Goal: Obtain resource: Download file/media

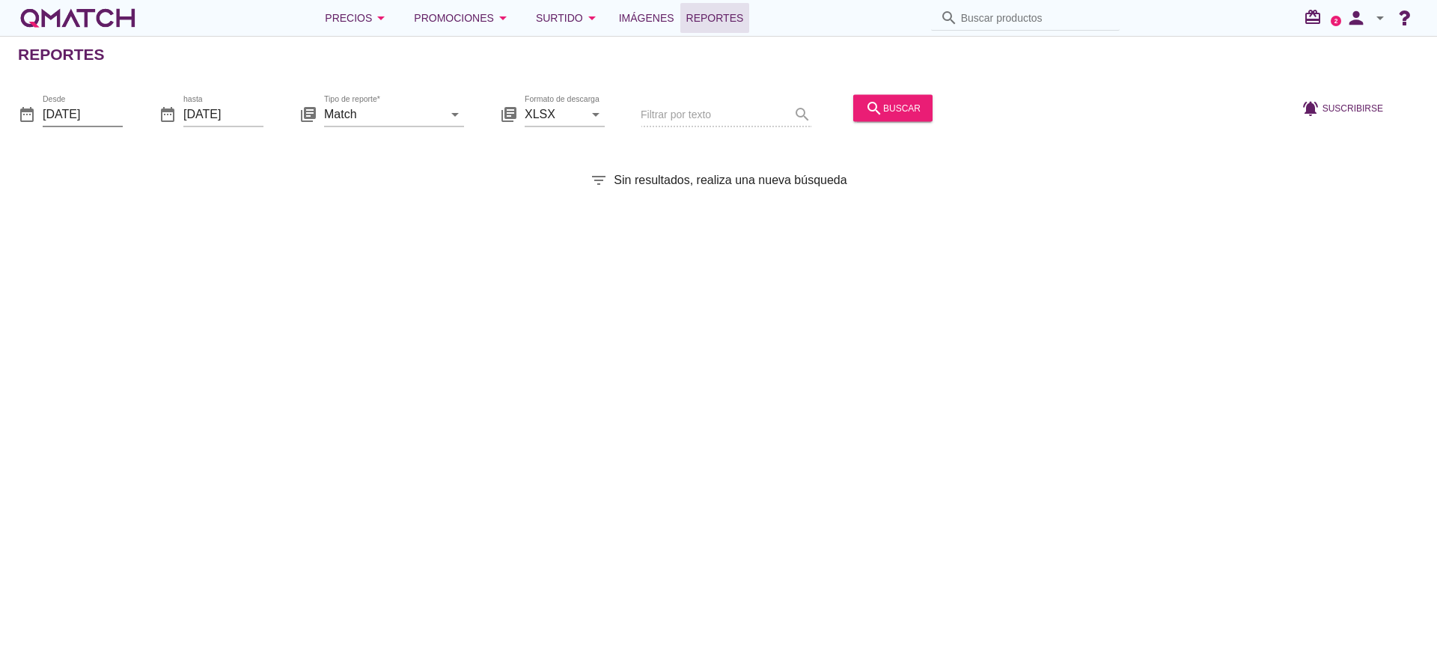
click at [84, 102] on input "[DATE]" at bounding box center [83, 114] width 80 height 24
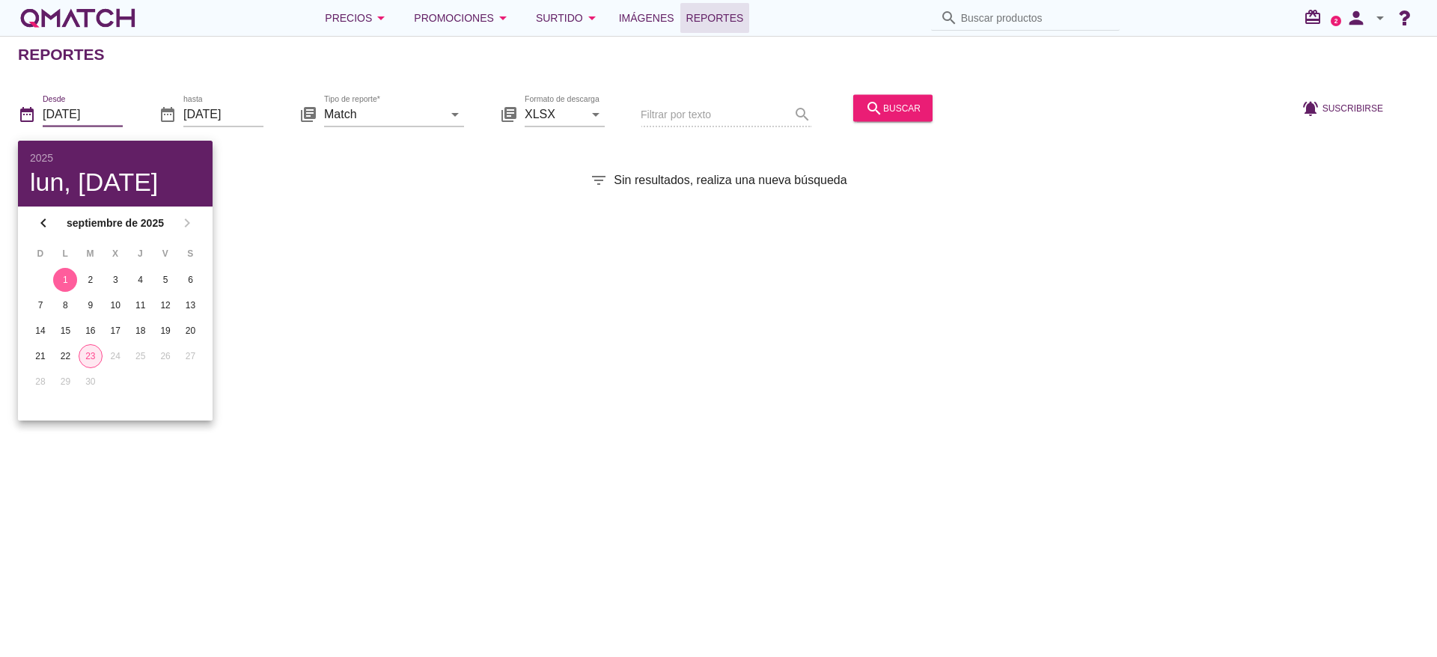
click at [96, 353] on div "23" at bounding box center [90, 355] width 22 height 13
type input "[DATE]"
click at [390, 107] on input "Match" at bounding box center [383, 114] width 119 height 24
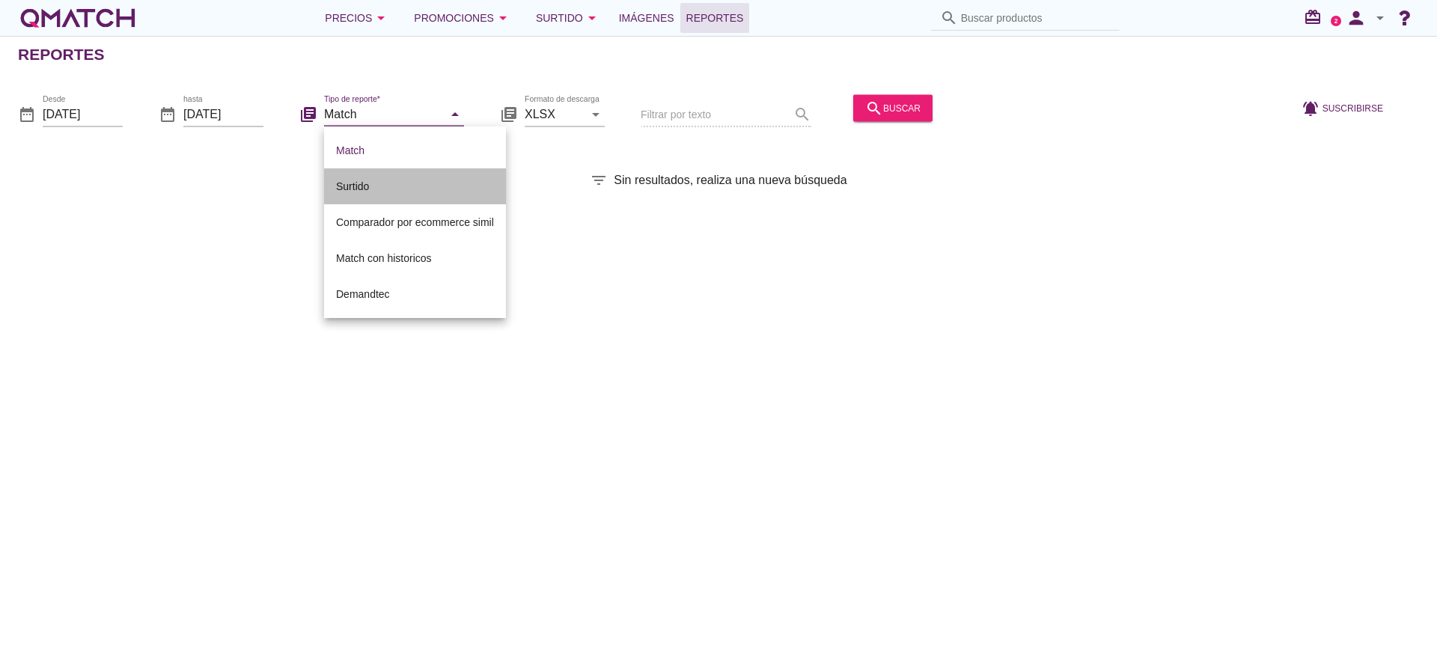
click at [369, 176] on div "Surtido" at bounding box center [415, 186] width 158 height 36
type input "Surtido"
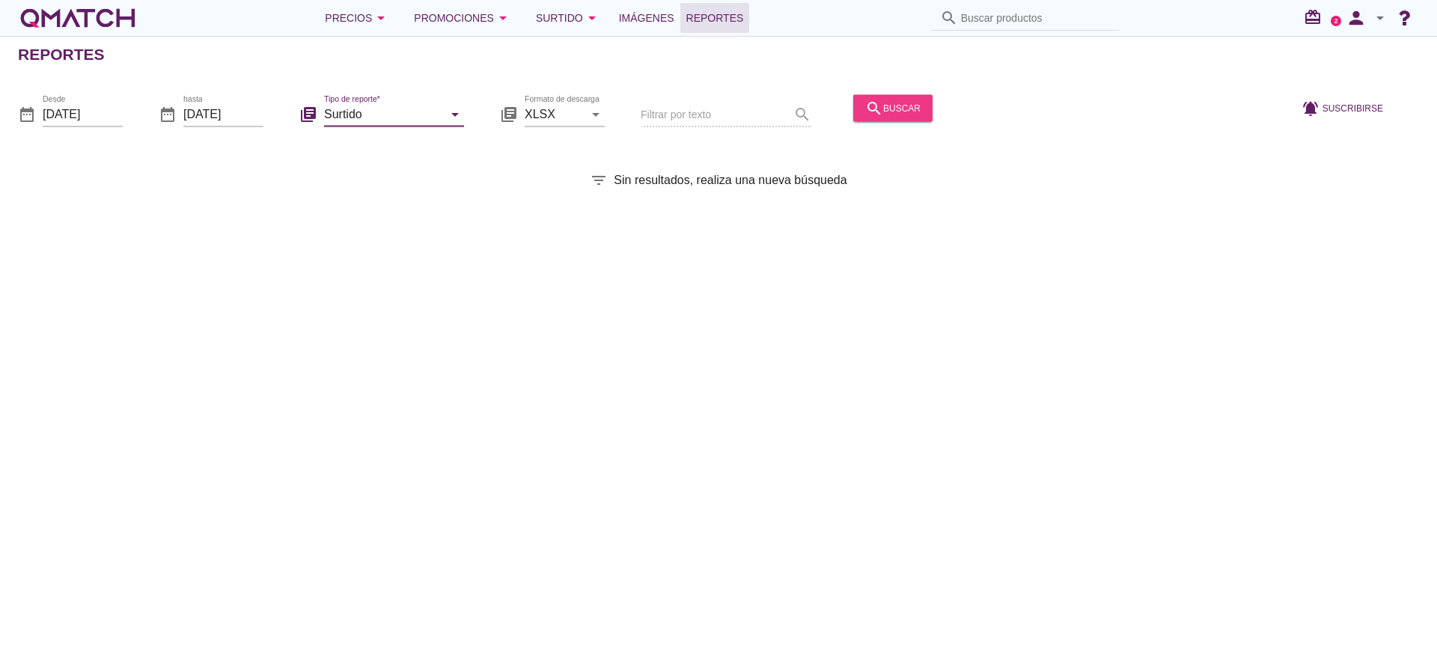
drag, startPoint x: 846, startPoint y: 96, endPoint x: 878, endPoint y: 96, distance: 32.2
click at [861, 97] on div "search buscar" at bounding box center [892, 115] width 91 height 51
click at [883, 96] on button "search buscar" at bounding box center [892, 107] width 79 height 27
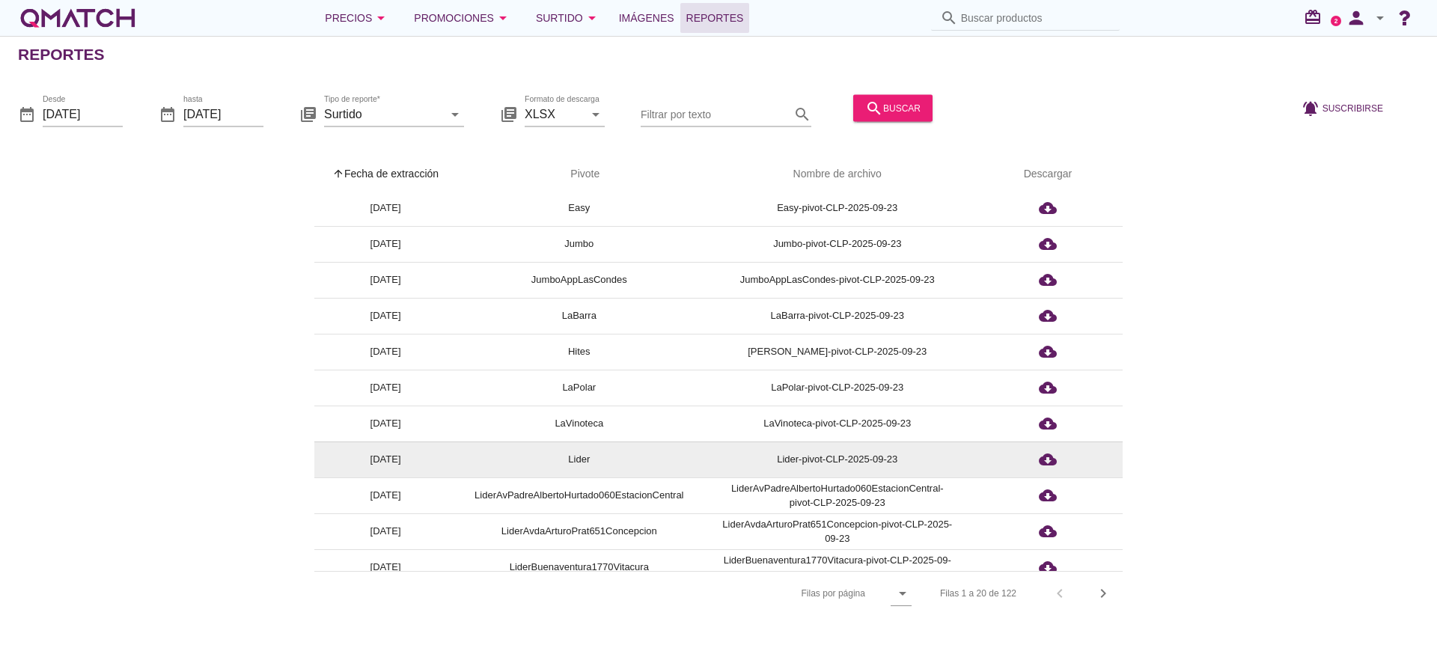
scroll to position [343, 0]
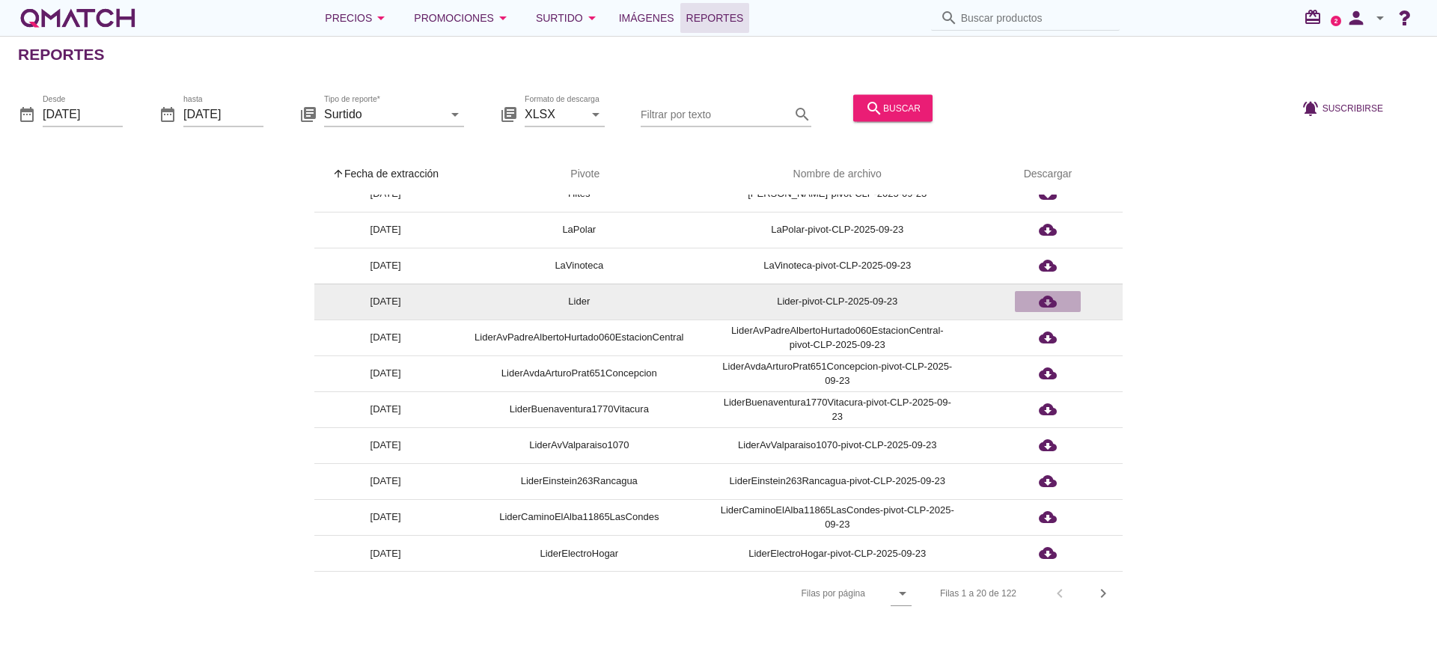
click at [1049, 302] on icon "cloud_download" at bounding box center [1048, 302] width 18 height 18
